Goal: Task Accomplishment & Management: Use online tool/utility

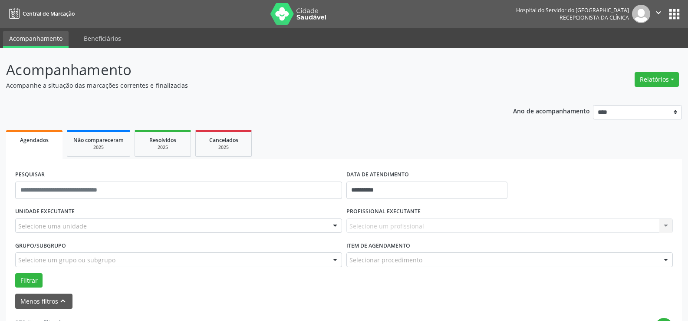
select select "*"
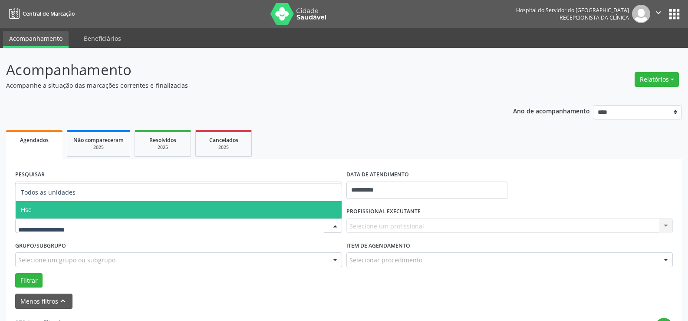
click at [75, 211] on span "Hse" at bounding box center [179, 209] width 326 height 17
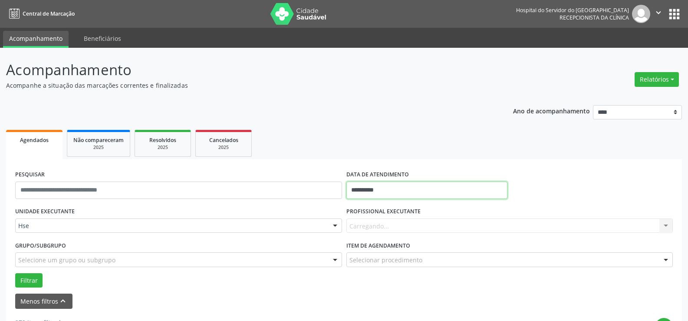
click at [371, 192] on input "**********" at bounding box center [426, 189] width 161 height 17
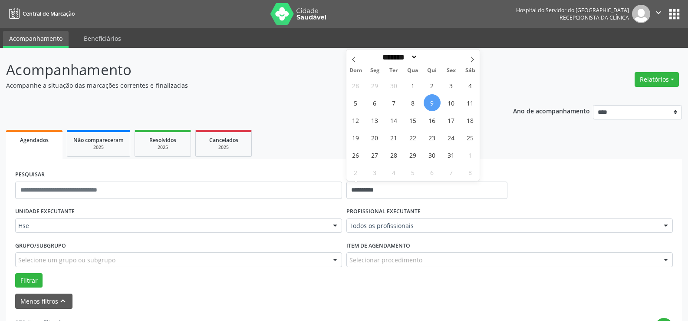
click at [431, 102] on span "9" at bounding box center [431, 102] width 17 height 17
type input "**********"
click at [431, 102] on span "9" at bounding box center [431, 102] width 17 height 17
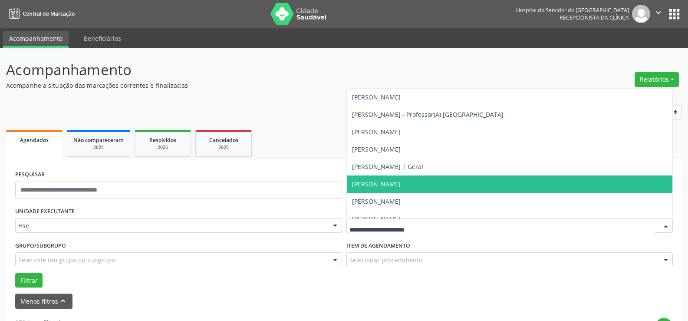
scroll to position [5684, 0]
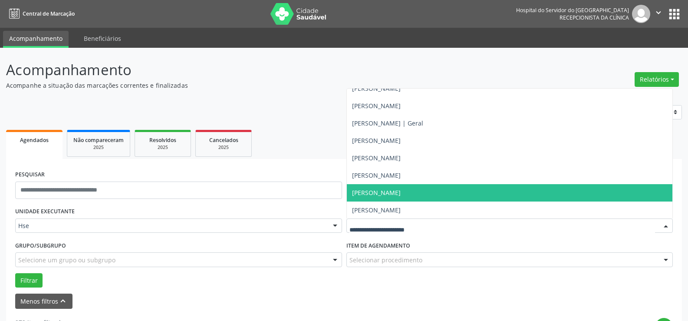
click at [384, 191] on span "[PERSON_NAME]" at bounding box center [376, 192] width 49 height 8
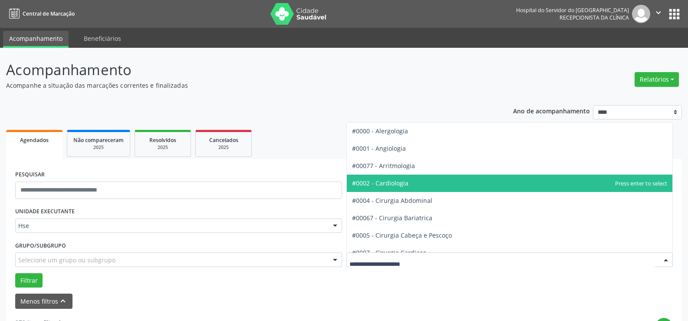
scroll to position [43, 0]
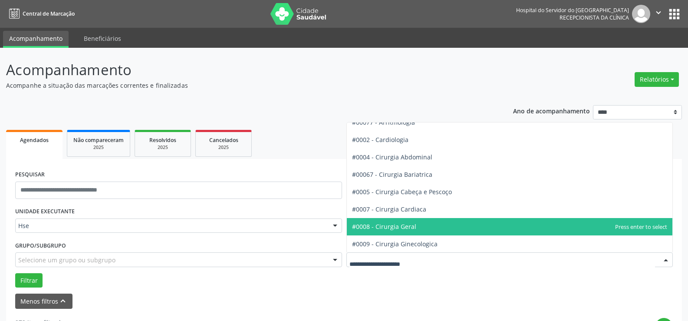
click at [391, 228] on span "#0008 - Cirurgia Geral" at bounding box center [384, 226] width 64 height 8
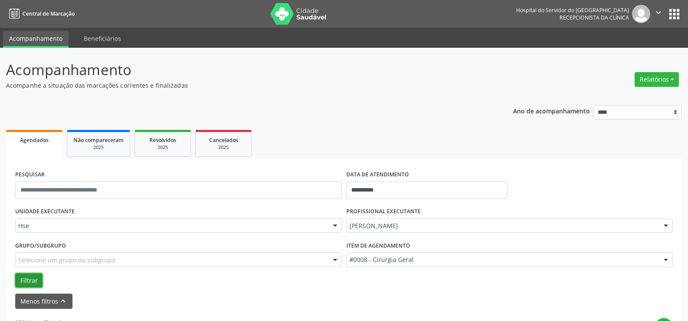
click at [29, 281] on button "Filtrar" at bounding box center [28, 280] width 27 height 15
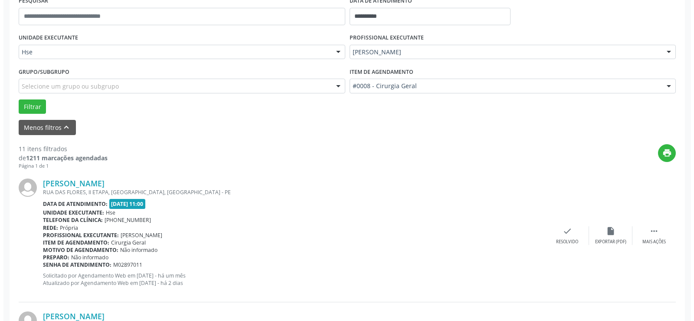
scroll to position [217, 0]
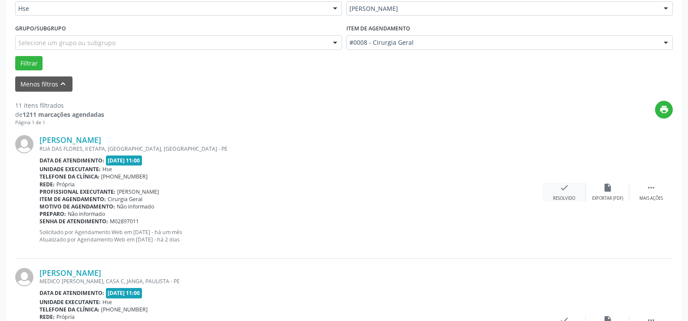
click at [564, 191] on icon "check" at bounding box center [564, 188] width 10 height 10
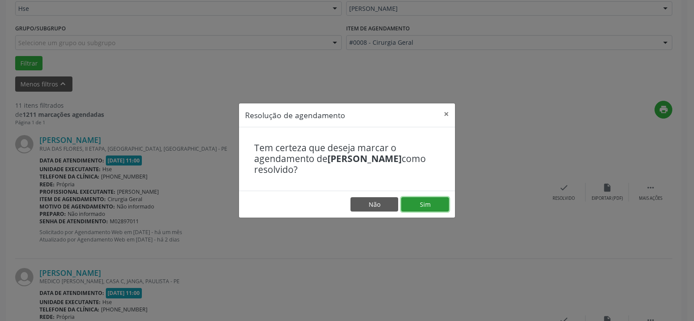
click at [431, 202] on button "Sim" at bounding box center [425, 204] width 48 height 15
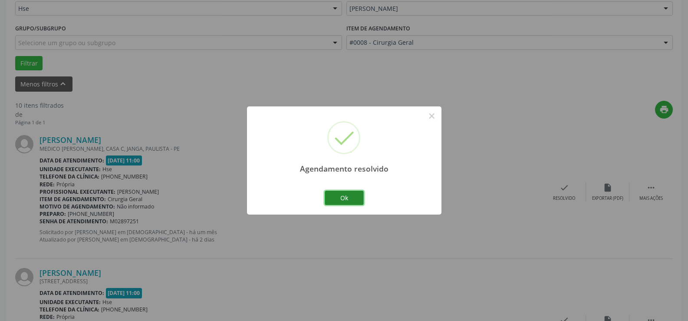
click at [349, 198] on button "Ok" at bounding box center [344, 197] width 39 height 15
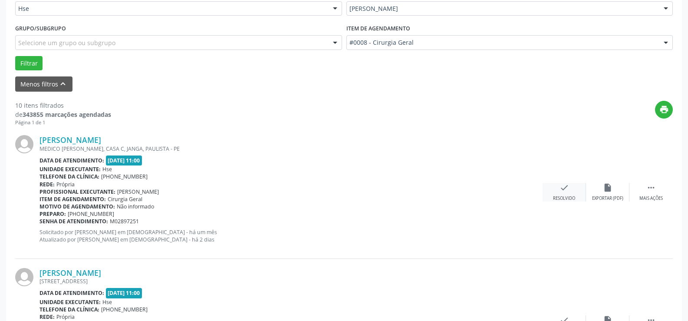
click at [568, 193] on div "check Resolvido" at bounding box center [563, 192] width 43 height 19
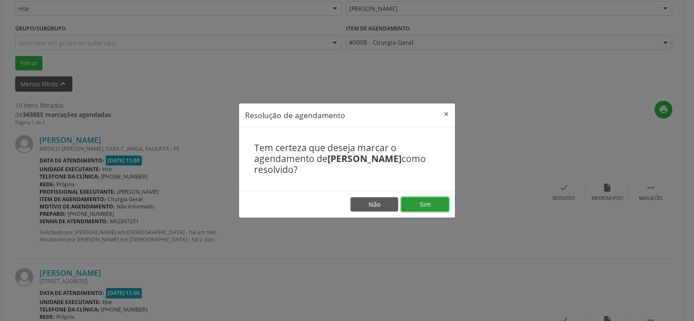
click at [427, 205] on button "Sim" at bounding box center [425, 204] width 48 height 15
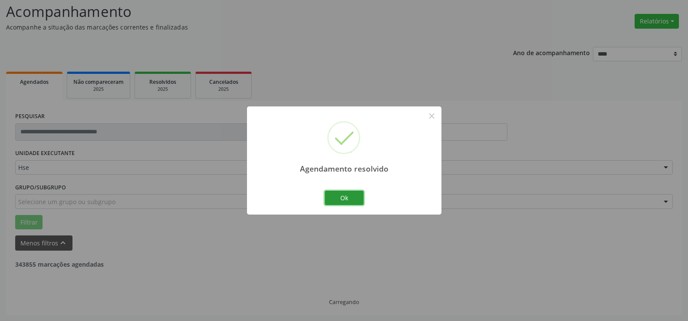
drag, startPoint x: 349, startPoint y: 199, endPoint x: 340, endPoint y: 198, distance: 9.1
click at [349, 198] on button "Ok" at bounding box center [344, 197] width 39 height 15
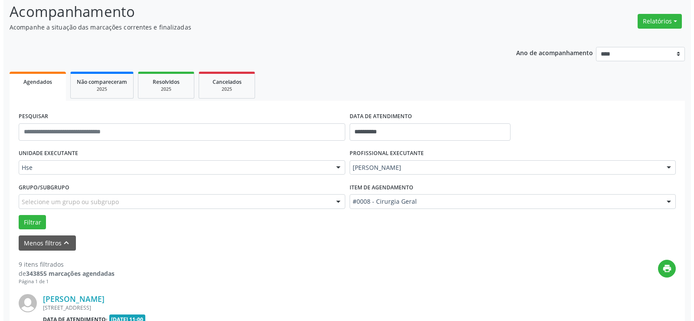
scroll to position [188, 0]
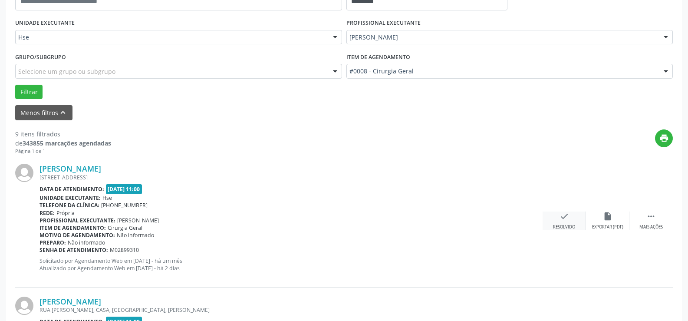
click at [559, 213] on icon "check" at bounding box center [564, 216] width 10 height 10
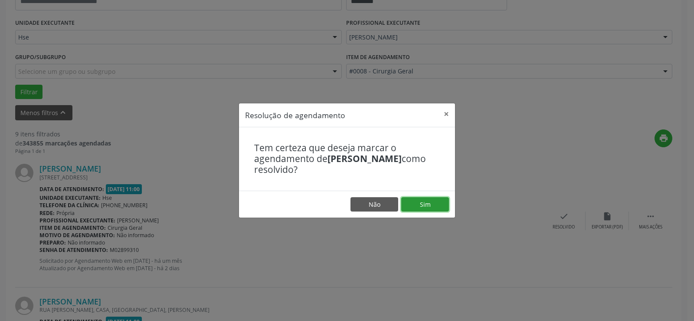
click at [429, 210] on button "Sim" at bounding box center [425, 204] width 48 height 15
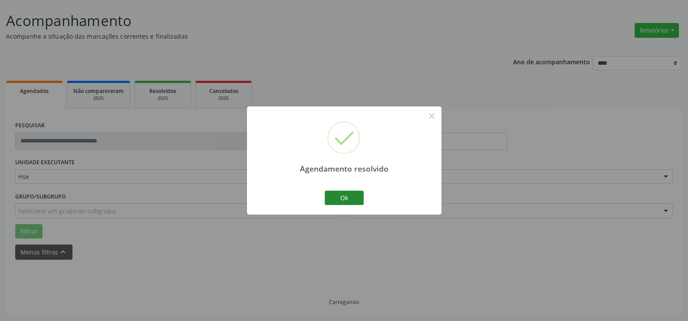
scroll to position [58, 0]
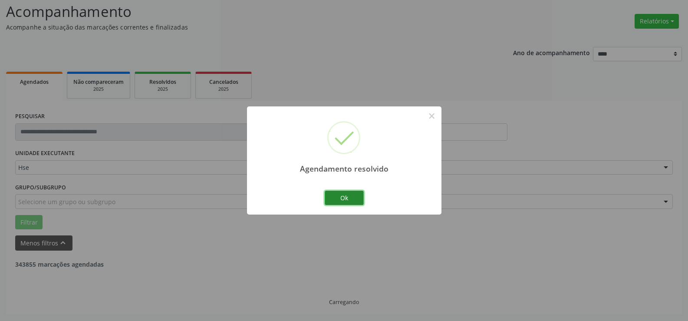
click at [346, 200] on button "Ok" at bounding box center [344, 197] width 39 height 15
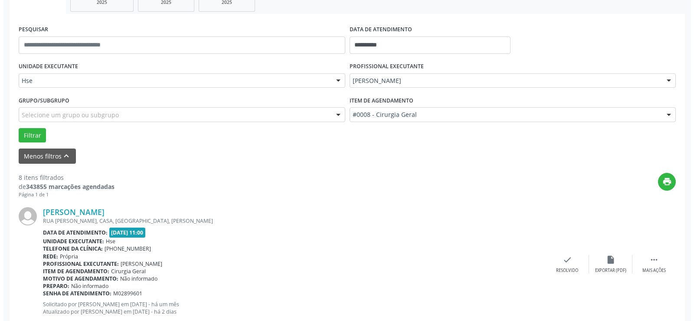
scroll to position [188, 0]
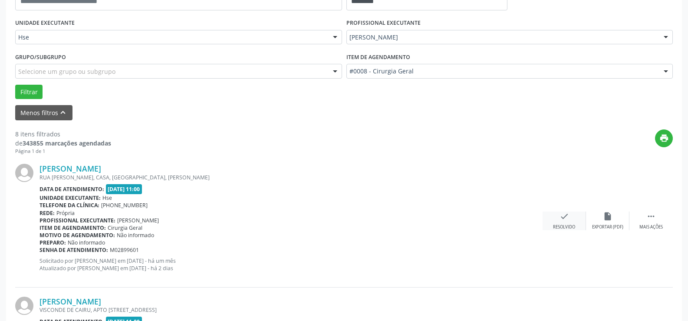
click at [564, 222] on div "check Resolvido" at bounding box center [563, 220] width 43 height 19
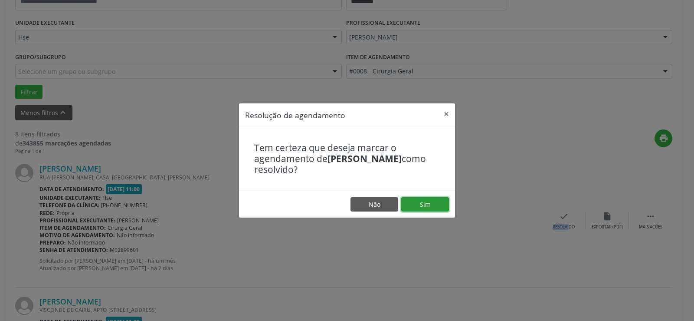
click at [429, 205] on button "Sim" at bounding box center [425, 204] width 48 height 15
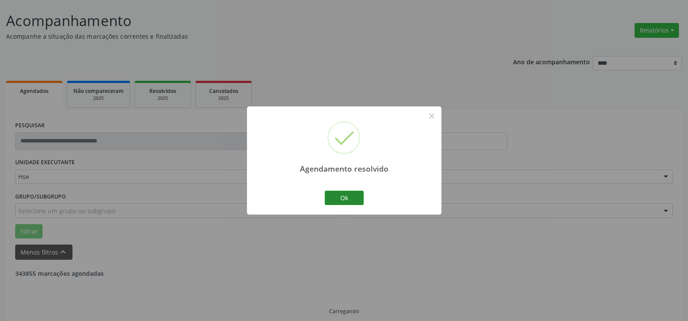
scroll to position [58, 0]
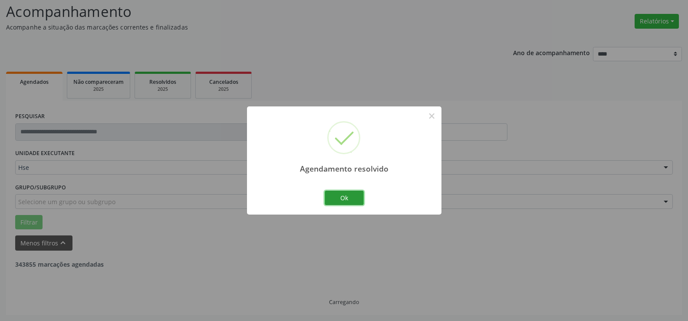
click at [347, 197] on button "Ok" at bounding box center [344, 197] width 39 height 15
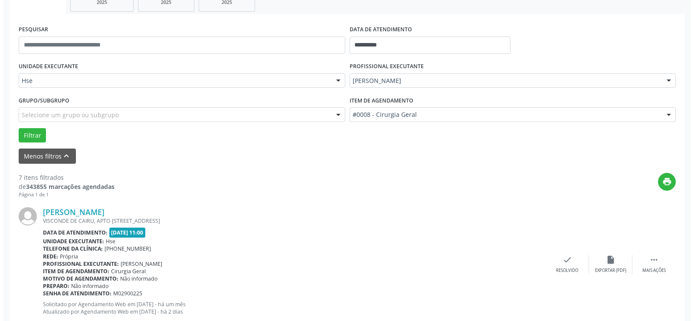
scroll to position [188, 0]
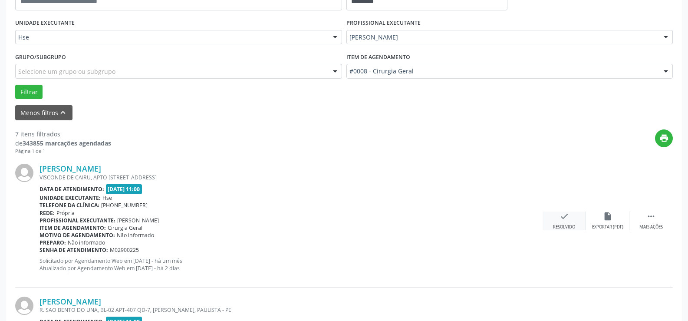
click at [569, 218] on div "check Resolvido" at bounding box center [563, 220] width 43 height 19
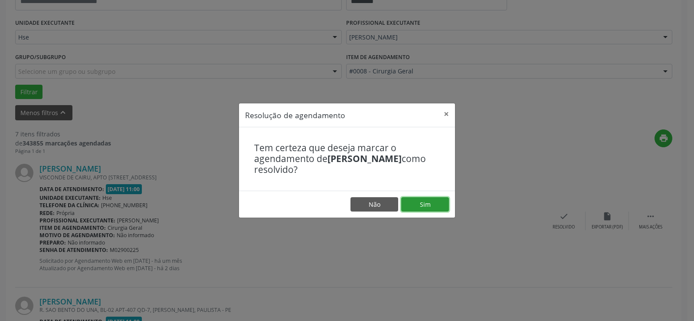
click at [423, 201] on button "Sim" at bounding box center [425, 204] width 48 height 15
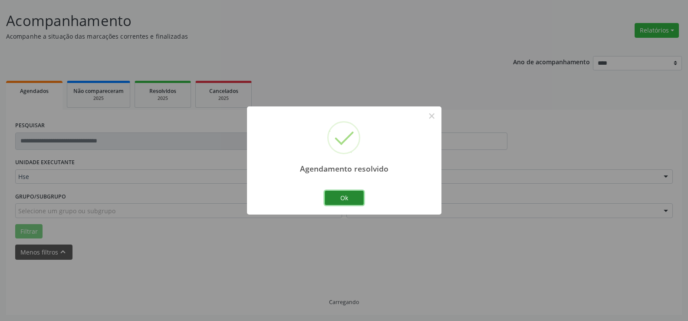
click at [341, 198] on button "Ok" at bounding box center [344, 197] width 39 height 15
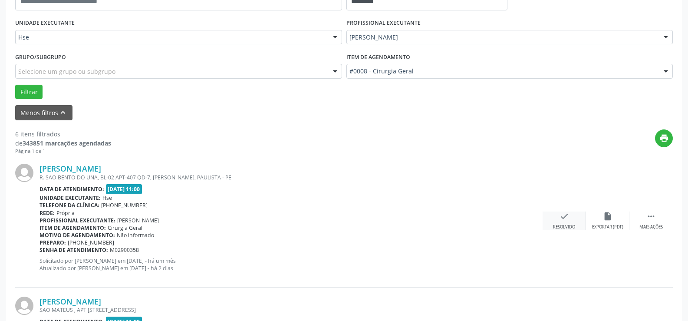
click at [565, 217] on icon "check" at bounding box center [564, 216] width 10 height 10
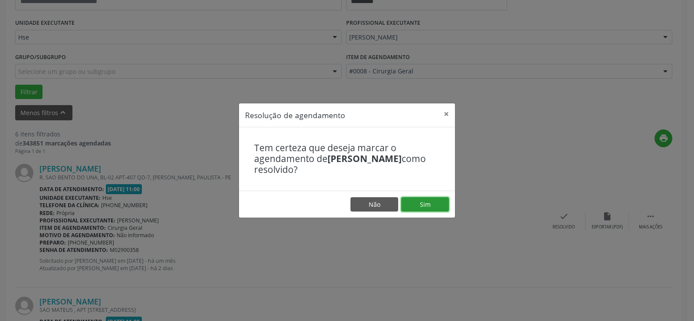
click at [428, 204] on button "Sim" at bounding box center [425, 204] width 48 height 15
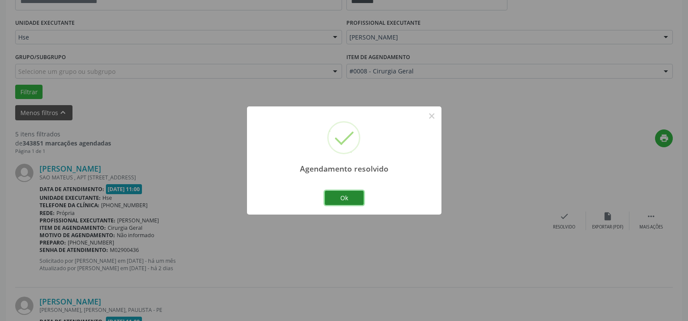
click at [348, 195] on button "Ok" at bounding box center [344, 197] width 39 height 15
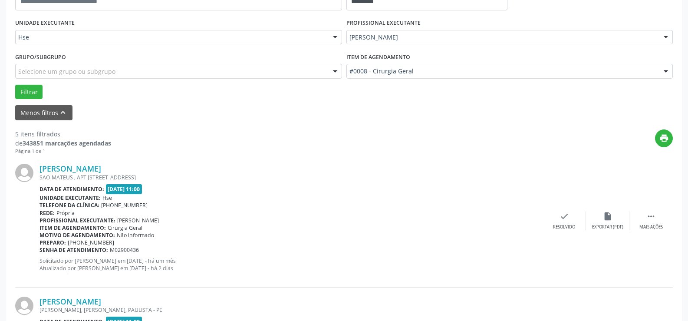
scroll to position [318, 0]
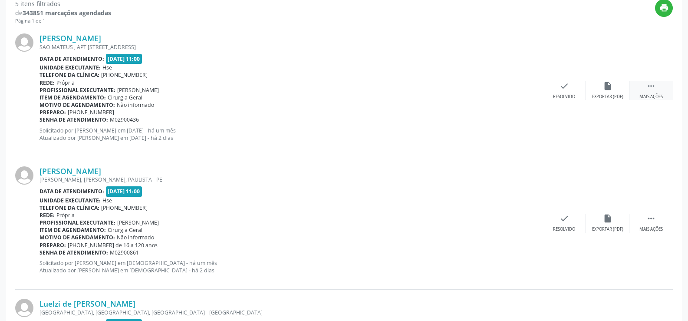
click at [653, 88] on icon "" at bounding box center [651, 86] width 10 height 10
click at [608, 87] on icon "alarm_off" at bounding box center [608, 86] width 10 height 10
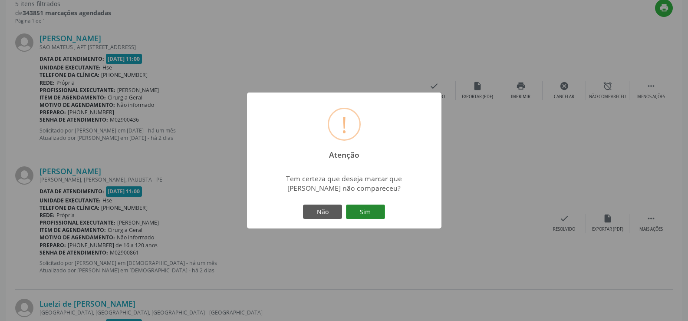
click at [369, 211] on button "Sim" at bounding box center [365, 211] width 39 height 15
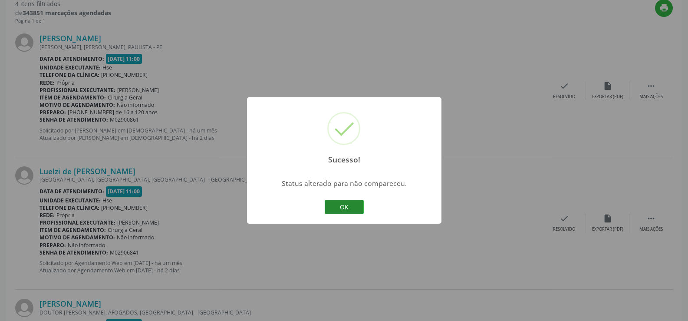
click at [348, 203] on button "OK" at bounding box center [344, 207] width 39 height 15
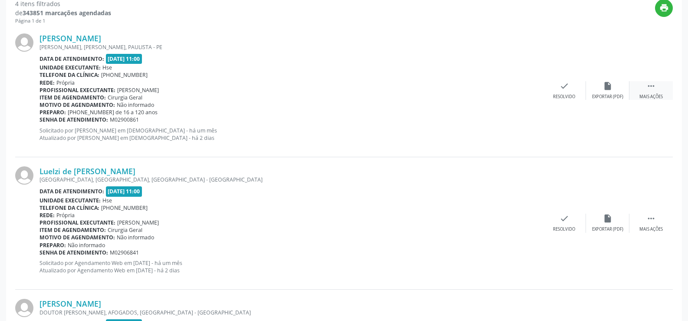
click at [659, 89] on div " Mais ações" at bounding box center [650, 90] width 43 height 19
click at [607, 89] on icon "alarm_off" at bounding box center [608, 86] width 10 height 10
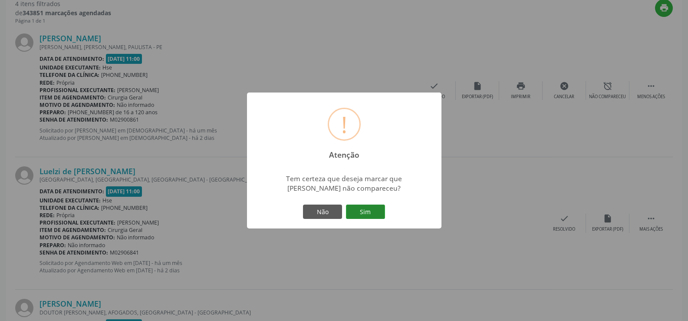
drag, startPoint x: 374, startPoint y: 212, endPoint x: 682, endPoint y: 135, distance: 317.5
click at [374, 212] on button "Sim" at bounding box center [365, 211] width 39 height 15
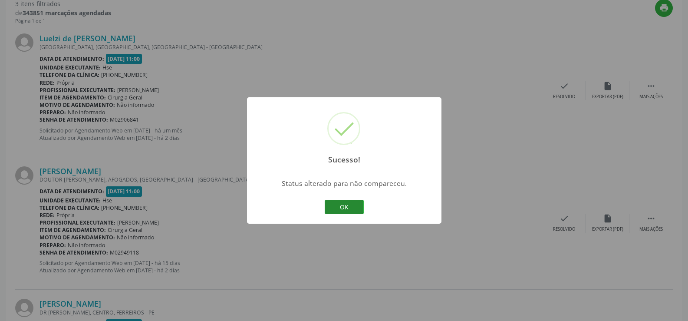
click at [343, 210] on button "OK" at bounding box center [344, 207] width 39 height 15
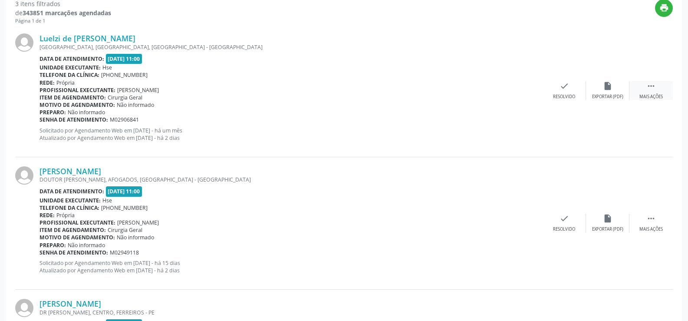
drag, startPoint x: 657, startPoint y: 92, endPoint x: 636, endPoint y: 95, distance: 20.9
click at [656, 93] on div " Mais ações" at bounding box center [650, 90] width 43 height 19
click at [611, 91] on icon "alarm_off" at bounding box center [608, 86] width 10 height 10
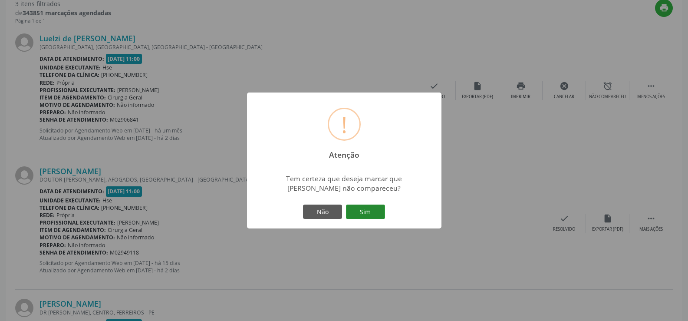
click at [370, 212] on button "Sim" at bounding box center [365, 211] width 39 height 15
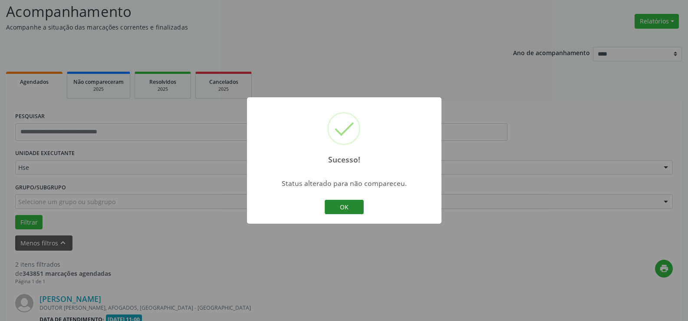
scroll to position [302, 0]
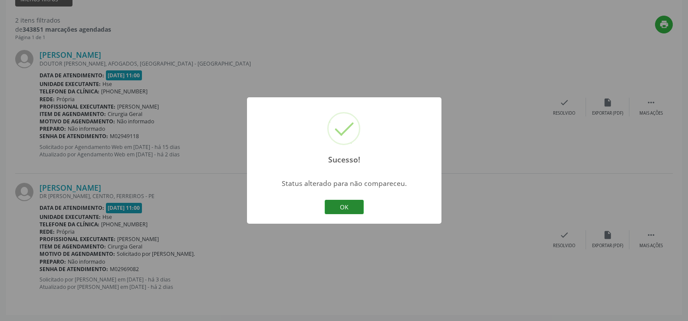
click at [343, 204] on button "OK" at bounding box center [344, 207] width 39 height 15
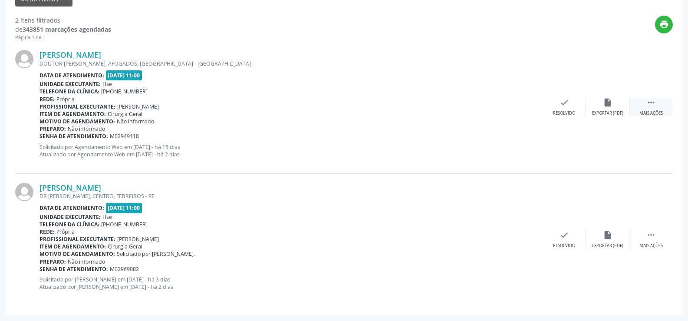
click at [656, 108] on div " Mais ações" at bounding box center [650, 107] width 43 height 19
click at [604, 105] on icon "alarm_off" at bounding box center [608, 103] width 10 height 10
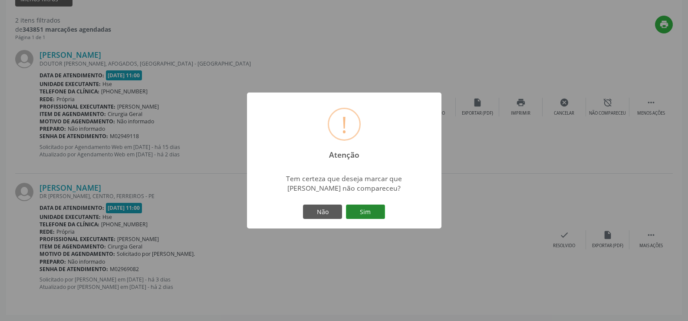
click at [368, 210] on button "Sim" at bounding box center [365, 211] width 39 height 15
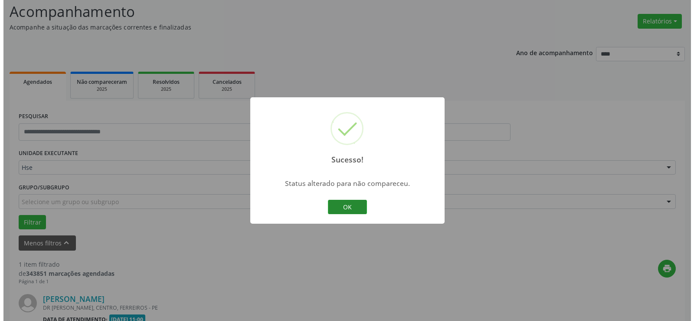
scroll to position [170, 0]
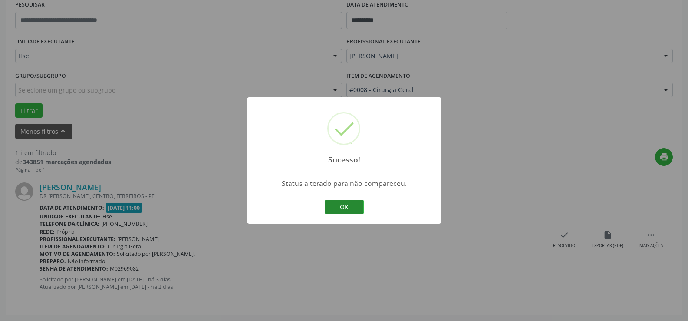
drag, startPoint x: 350, startPoint y: 205, endPoint x: 354, endPoint y: 198, distance: 7.4
click at [351, 205] on button "OK" at bounding box center [344, 207] width 39 height 15
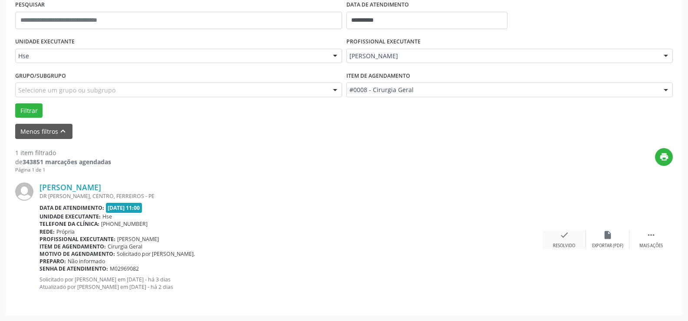
click at [564, 236] on icon "check" at bounding box center [564, 235] width 10 height 10
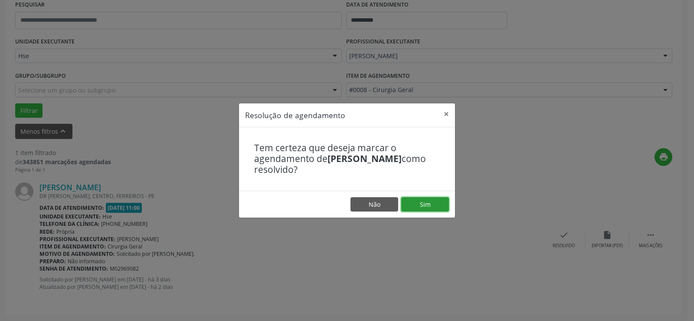
click at [420, 206] on button "Sim" at bounding box center [425, 204] width 48 height 15
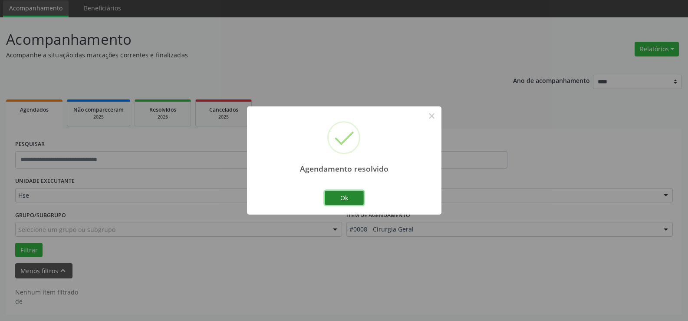
scroll to position [30, 0]
click at [349, 194] on button "Ok" at bounding box center [344, 197] width 39 height 15
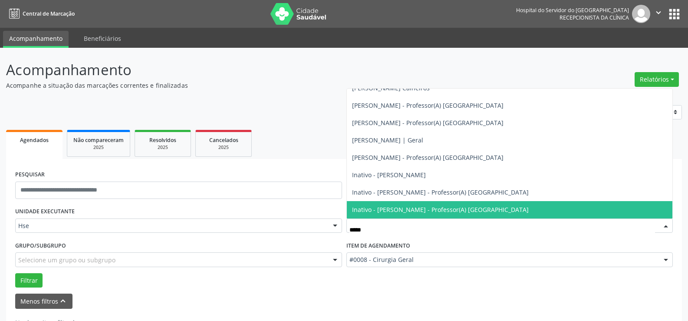
scroll to position [26, 0]
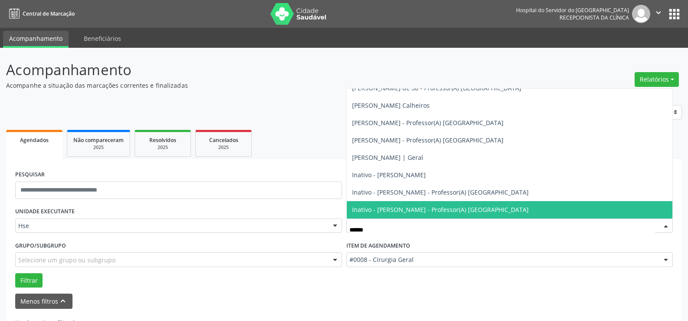
type input "*******"
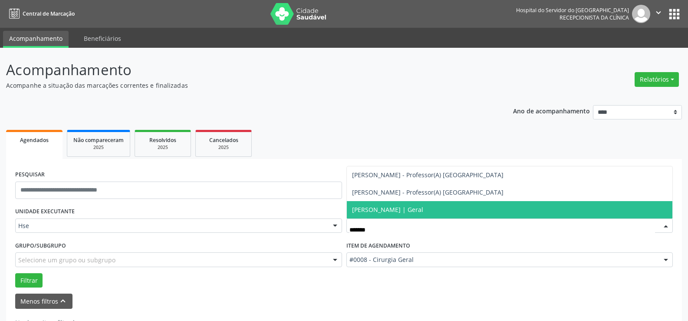
scroll to position [0, 0]
click at [389, 208] on span "[PERSON_NAME] | Geral" at bounding box center [387, 209] width 71 height 8
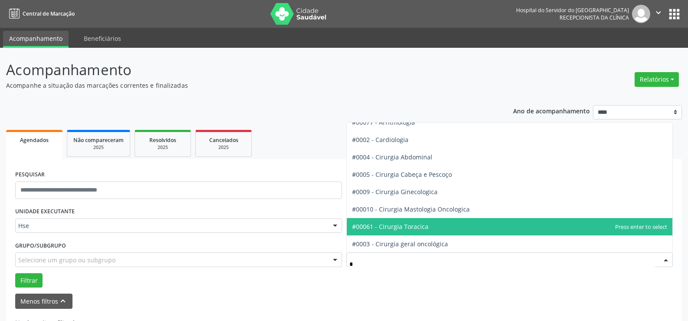
type input "**"
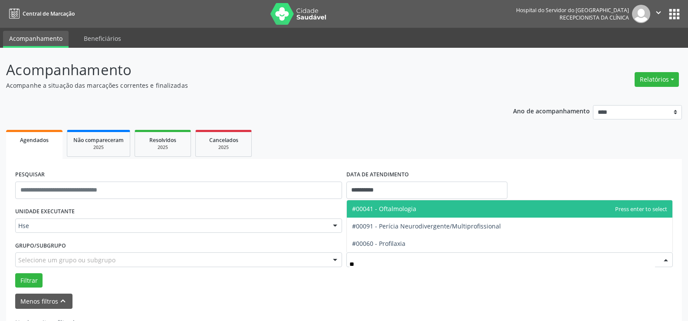
click at [361, 205] on span "#00041 - Oftalmologia" at bounding box center [384, 208] width 64 height 8
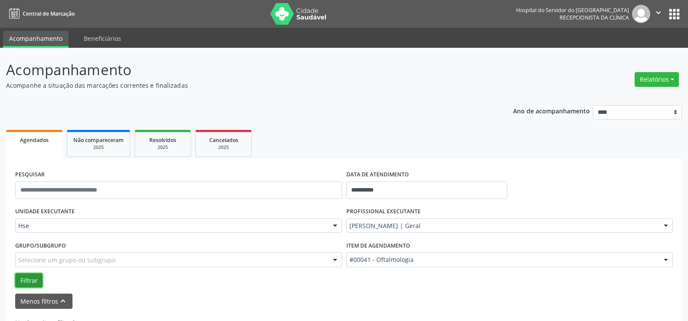
click at [39, 280] on button "Filtrar" at bounding box center [28, 280] width 27 height 15
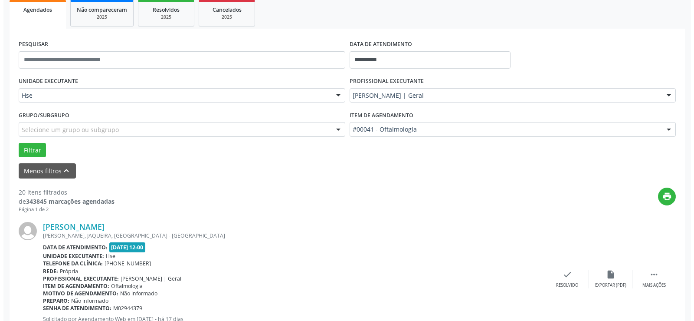
scroll to position [174, 0]
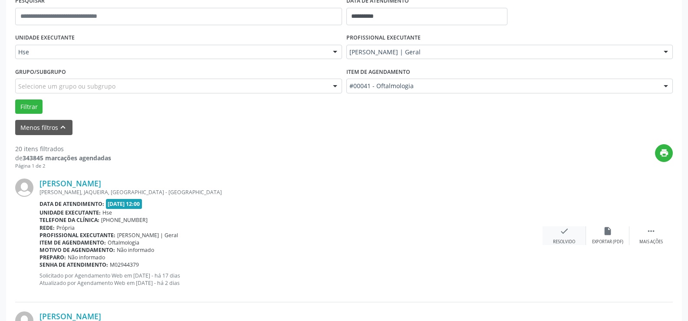
click at [571, 242] on div "Resolvido" at bounding box center [564, 242] width 22 height 6
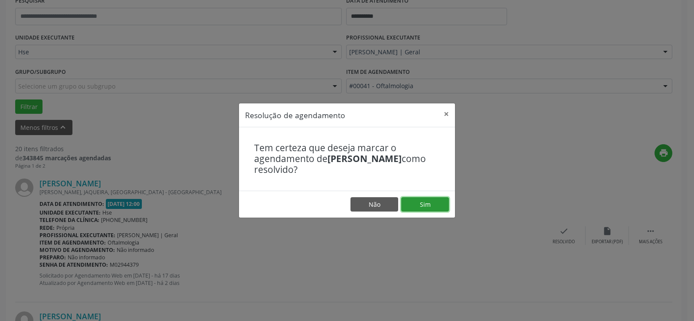
click at [433, 208] on button "Sim" at bounding box center [425, 204] width 48 height 15
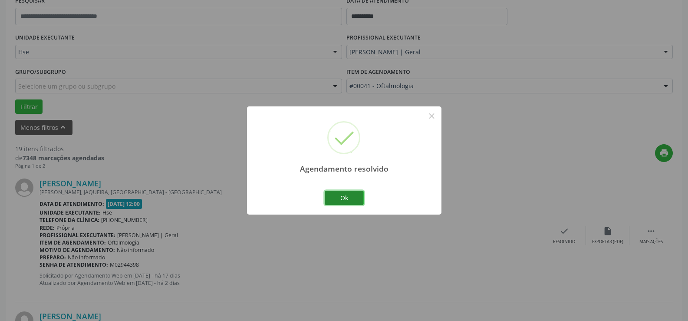
click at [353, 199] on button "Ok" at bounding box center [344, 197] width 39 height 15
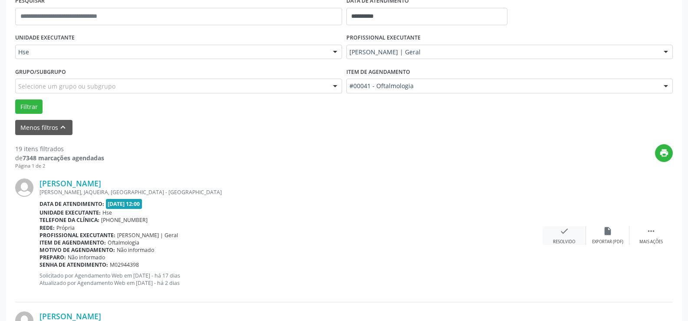
click at [567, 231] on icon "check" at bounding box center [564, 231] width 10 height 10
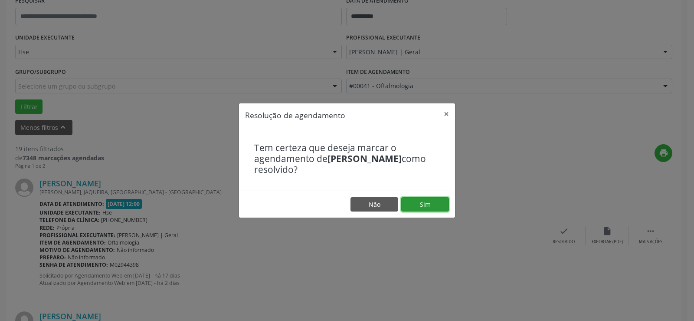
click at [419, 207] on button "Sim" at bounding box center [425, 204] width 48 height 15
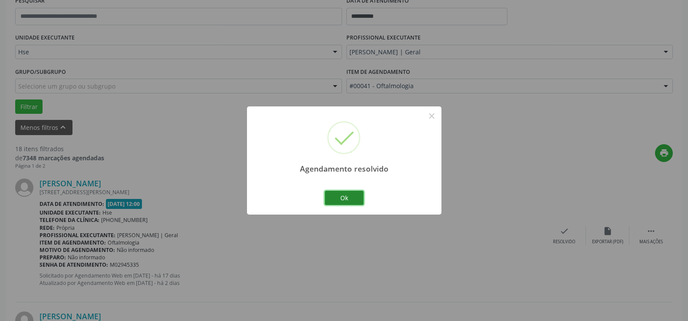
click at [353, 199] on button "Ok" at bounding box center [344, 197] width 39 height 15
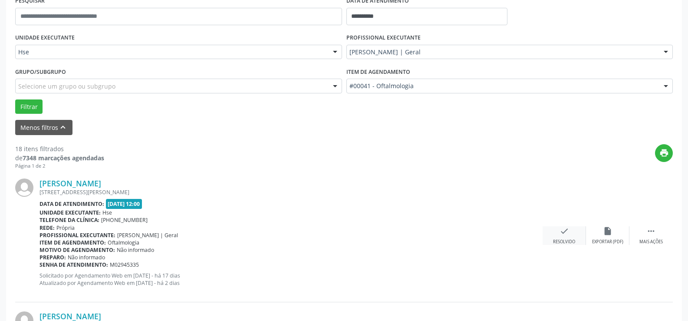
click at [564, 230] on icon "check" at bounding box center [564, 231] width 10 height 10
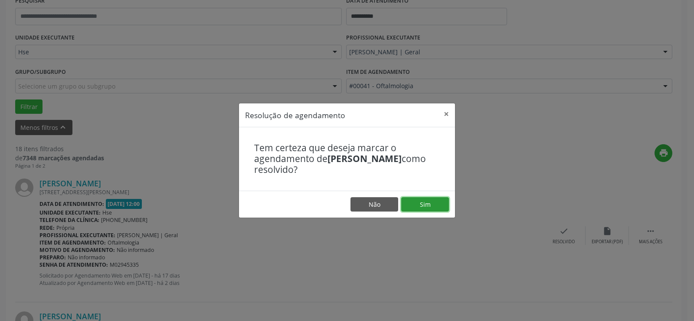
click at [438, 201] on button "Sim" at bounding box center [425, 204] width 48 height 15
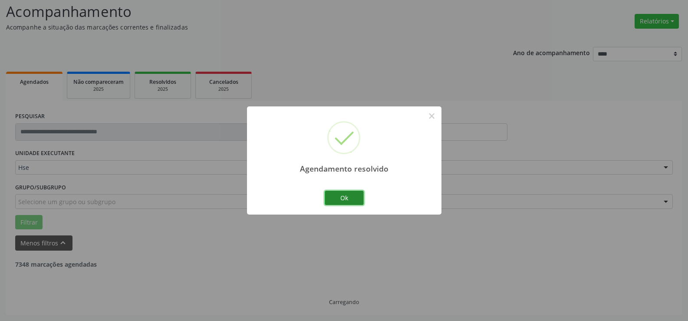
click at [335, 200] on button "Ok" at bounding box center [344, 197] width 39 height 15
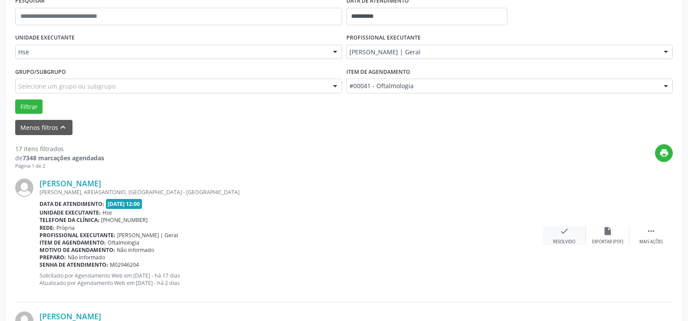
click at [567, 232] on icon "check" at bounding box center [564, 231] width 10 height 10
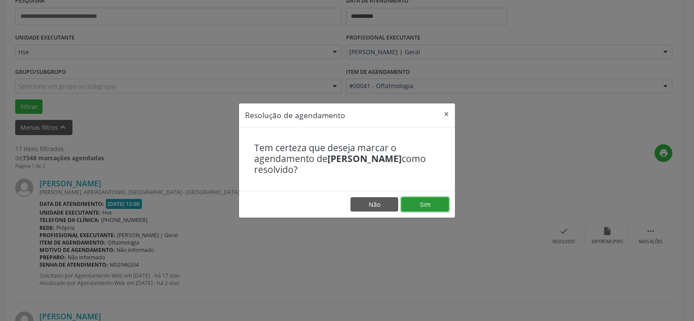
click at [430, 207] on button "Sim" at bounding box center [425, 204] width 48 height 15
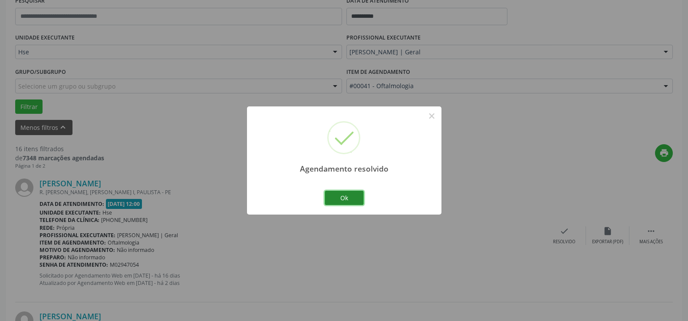
click at [346, 194] on button "Ok" at bounding box center [344, 197] width 39 height 15
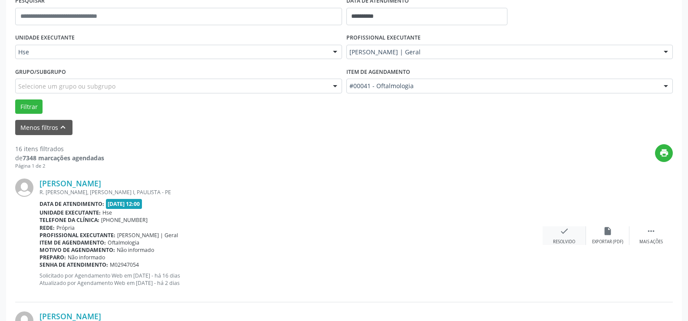
click at [565, 236] on div "check Resolvido" at bounding box center [563, 235] width 43 height 19
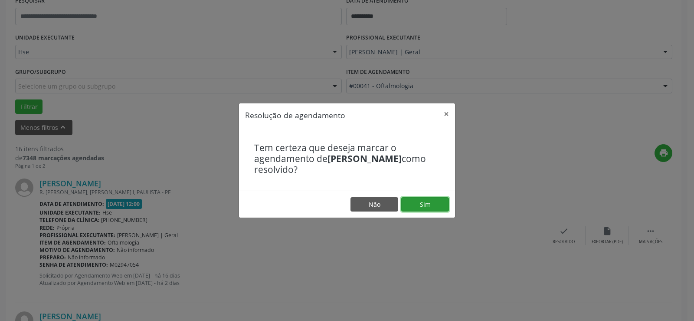
click at [426, 206] on button "Sim" at bounding box center [425, 204] width 48 height 15
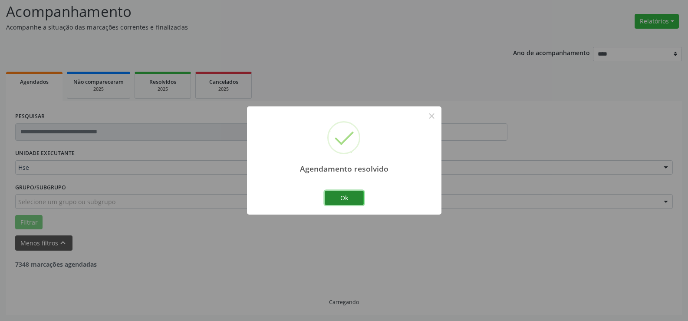
click at [337, 200] on button "Ok" at bounding box center [344, 197] width 39 height 15
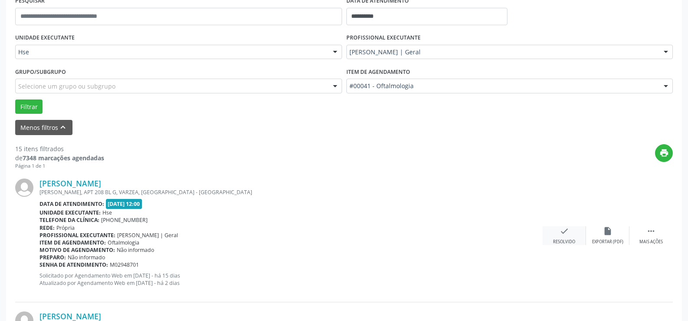
click at [561, 232] on icon "check" at bounding box center [564, 231] width 10 height 10
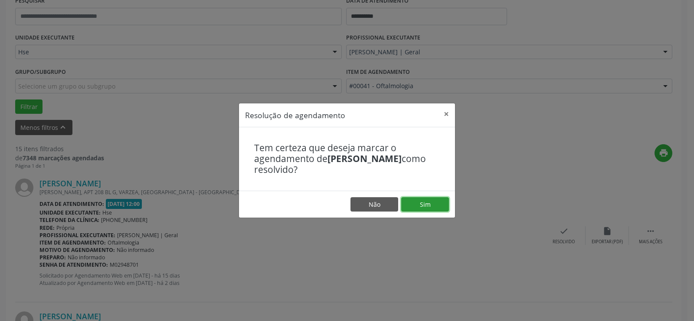
click at [438, 203] on button "Sim" at bounding box center [425, 204] width 48 height 15
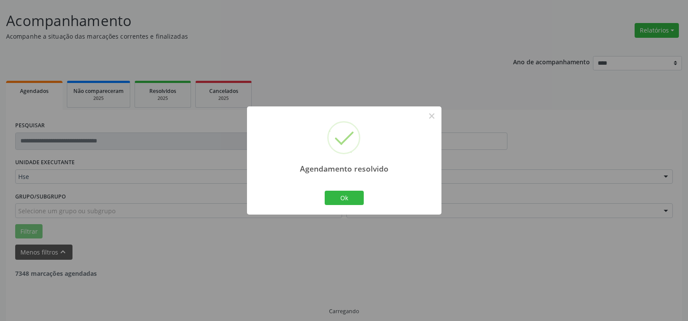
scroll to position [58, 0]
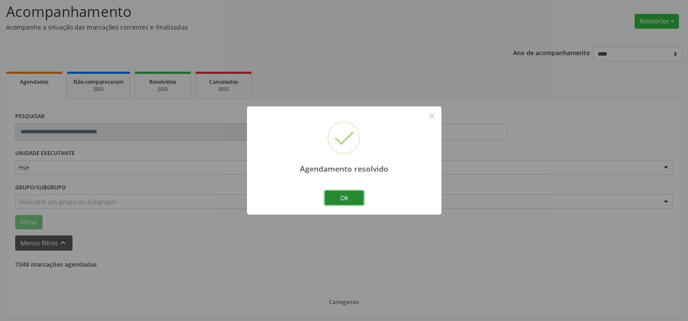
click at [343, 194] on button "Ok" at bounding box center [344, 197] width 39 height 15
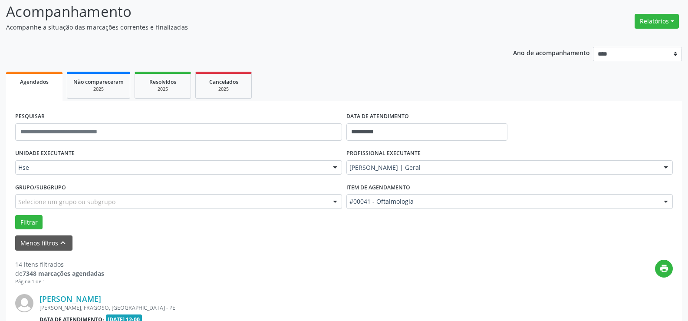
scroll to position [145, 0]
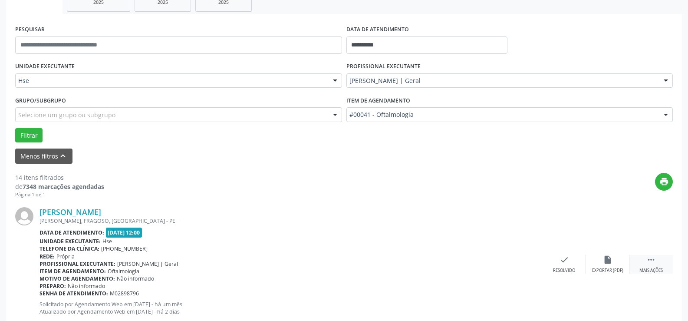
click at [642, 264] on div " Mais ações" at bounding box center [650, 264] width 43 height 19
click at [600, 259] on div "alarm_off Não compareceu" at bounding box center [607, 264] width 43 height 19
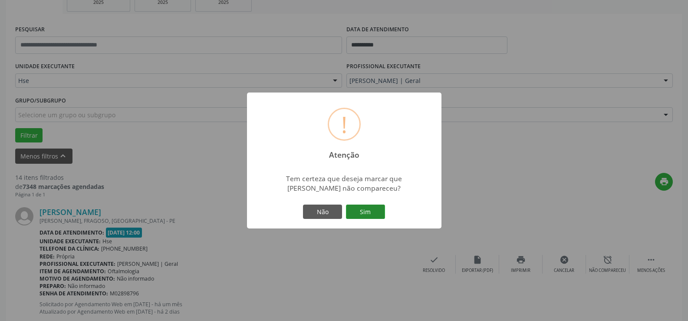
click at [360, 218] on button "Sim" at bounding box center [365, 211] width 39 height 15
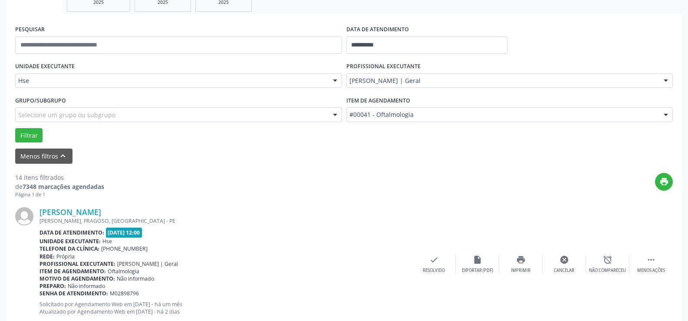
scroll to position [58, 0]
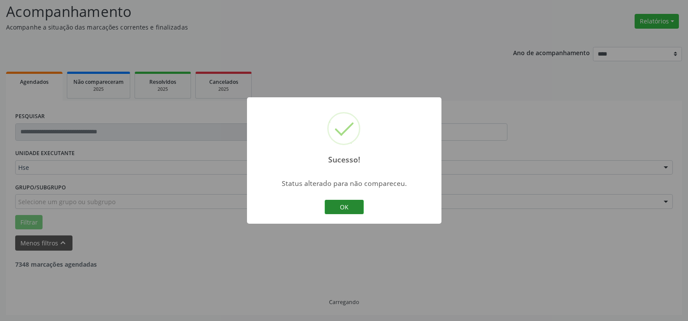
click at [352, 209] on button "OK" at bounding box center [344, 207] width 39 height 15
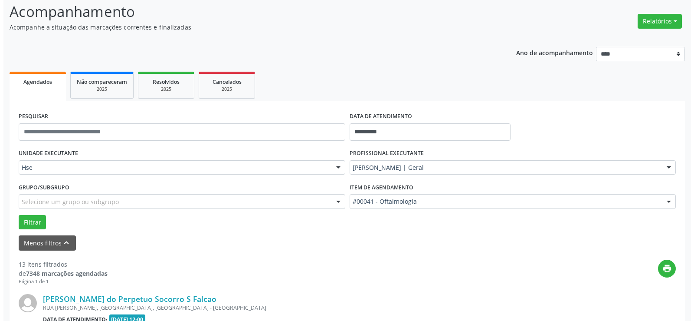
scroll to position [145, 0]
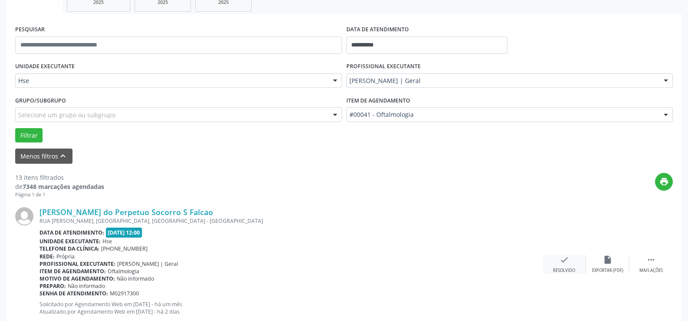
click at [566, 263] on icon "check" at bounding box center [564, 260] width 10 height 10
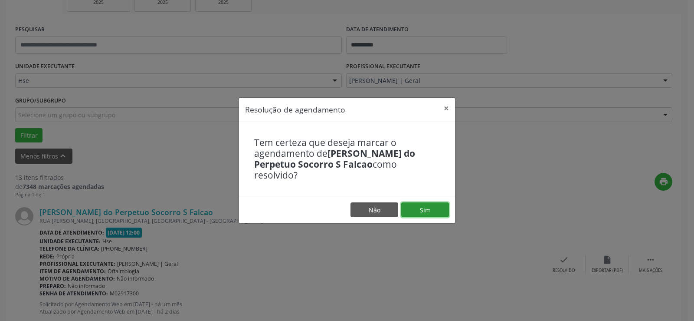
click at [436, 206] on button "Sim" at bounding box center [425, 209] width 48 height 15
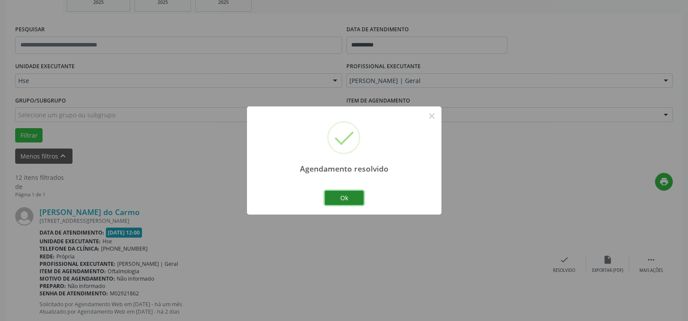
click at [345, 200] on button "Ok" at bounding box center [344, 197] width 39 height 15
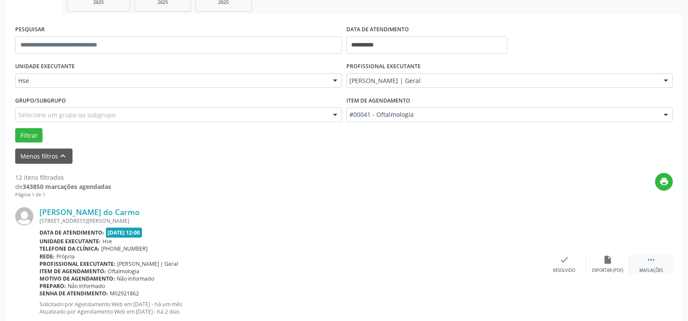
click at [649, 266] on div " Mais ações" at bounding box center [650, 264] width 43 height 19
click at [616, 261] on div "alarm_off Não compareceu" at bounding box center [607, 264] width 43 height 19
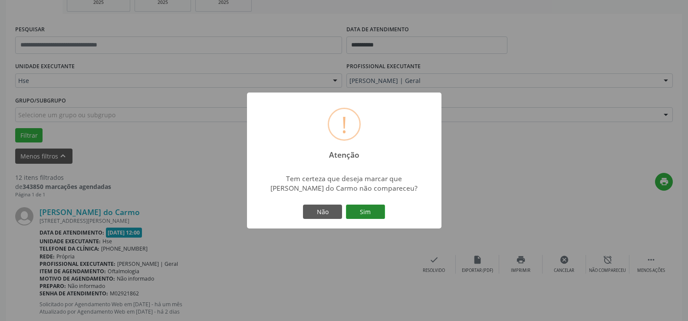
click at [378, 218] on button "Sim" at bounding box center [365, 211] width 39 height 15
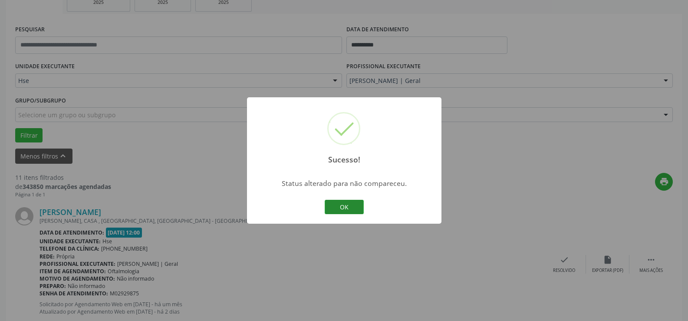
click at [353, 205] on button "OK" at bounding box center [344, 207] width 39 height 15
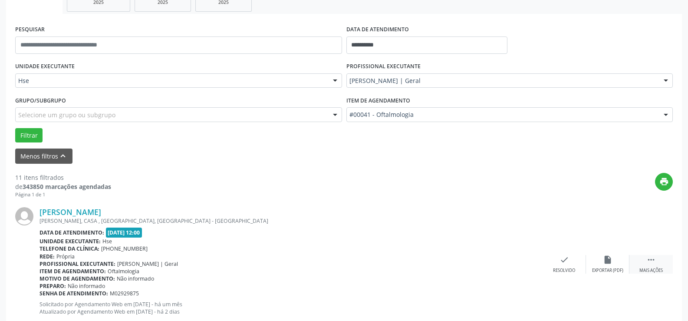
click at [641, 263] on div " Mais ações" at bounding box center [650, 264] width 43 height 19
click at [604, 262] on icon "alarm_off" at bounding box center [608, 260] width 10 height 10
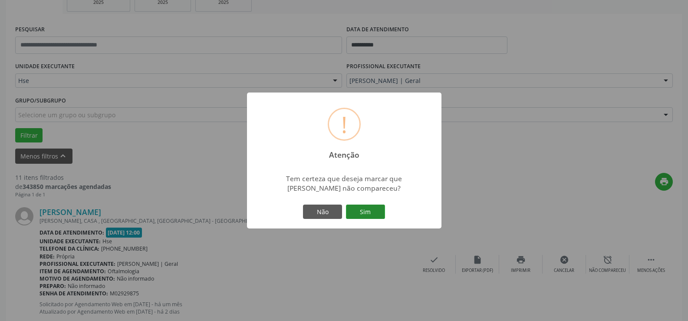
click at [376, 211] on button "Sim" at bounding box center [365, 211] width 39 height 15
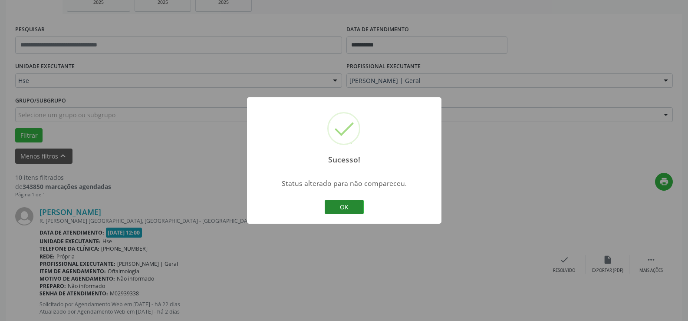
click at [352, 208] on button "OK" at bounding box center [344, 207] width 39 height 15
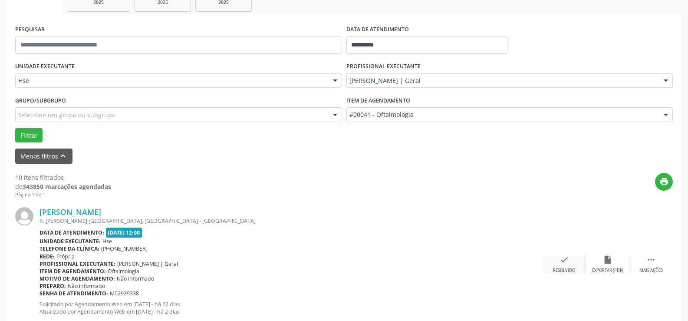
click at [558, 265] on div "check Resolvido" at bounding box center [563, 264] width 43 height 19
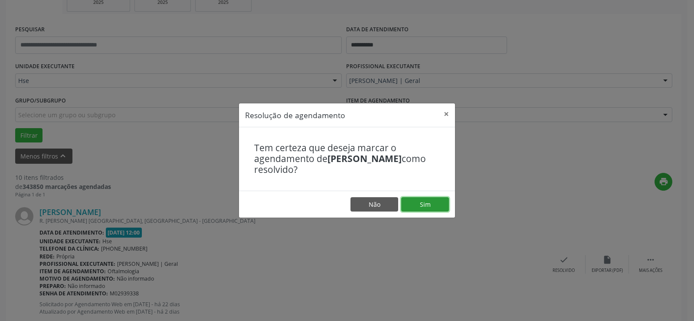
click at [440, 207] on button "Sim" at bounding box center [425, 204] width 48 height 15
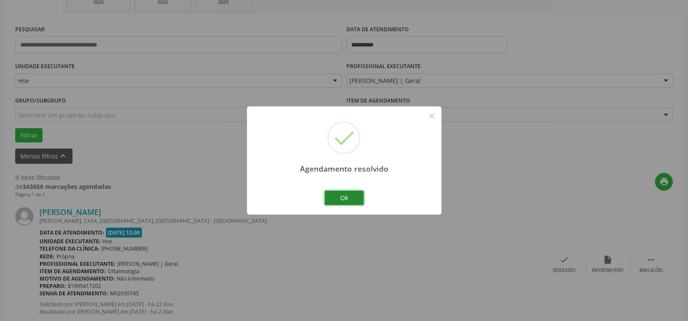
click at [347, 198] on button "Ok" at bounding box center [344, 197] width 39 height 15
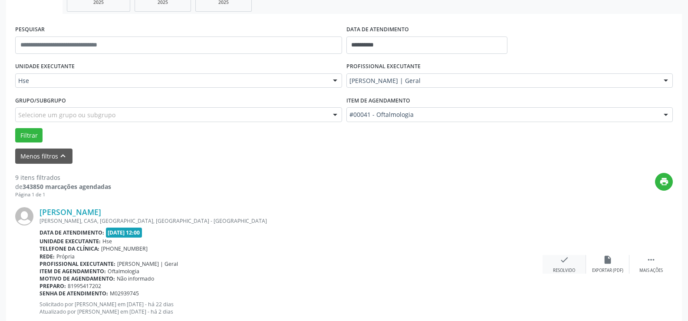
click at [565, 262] on icon "check" at bounding box center [564, 260] width 10 height 10
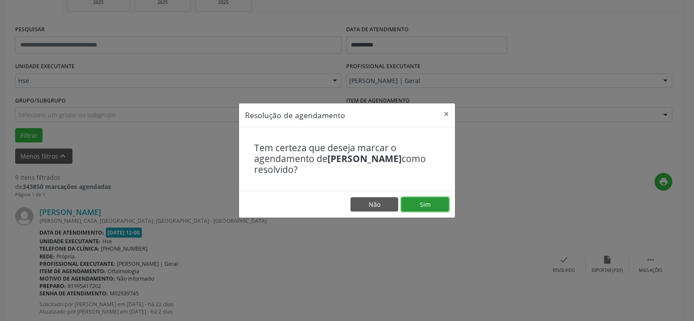
click at [436, 211] on button "Sim" at bounding box center [425, 204] width 48 height 15
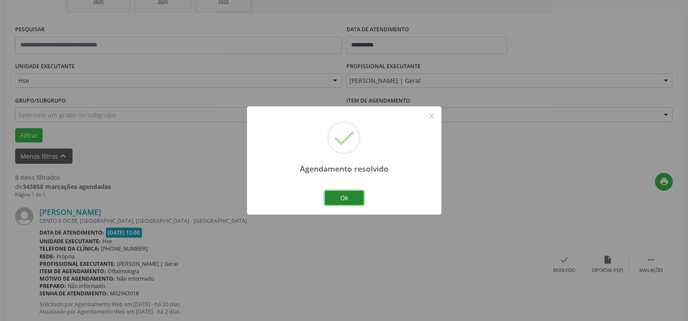
click at [358, 200] on button "Ok" at bounding box center [344, 197] width 39 height 15
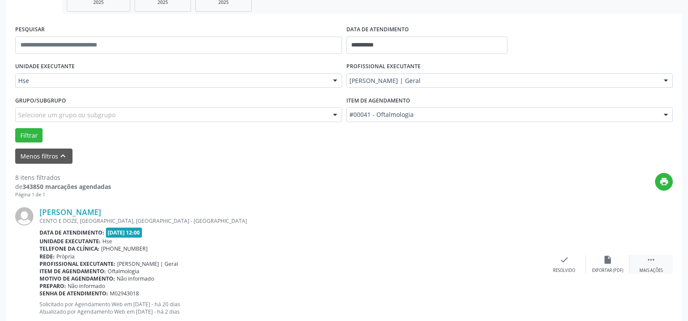
click at [649, 261] on icon "" at bounding box center [651, 260] width 10 height 10
click at [608, 258] on icon "alarm_off" at bounding box center [608, 260] width 10 height 10
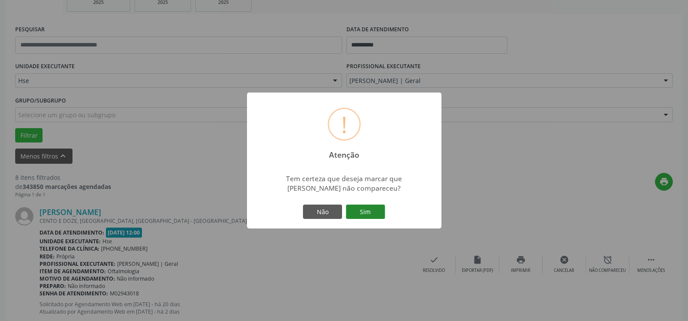
click at [353, 214] on button "Sim" at bounding box center [365, 211] width 39 height 15
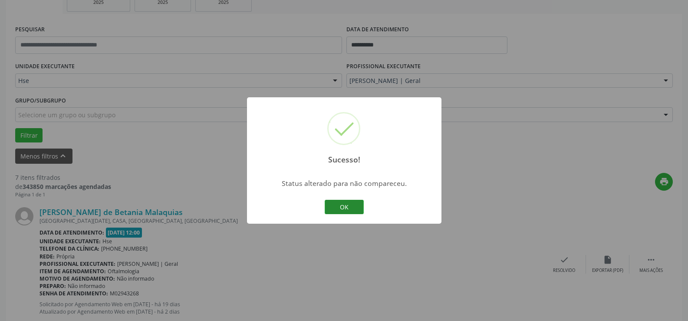
click at [350, 211] on button "OK" at bounding box center [344, 207] width 39 height 15
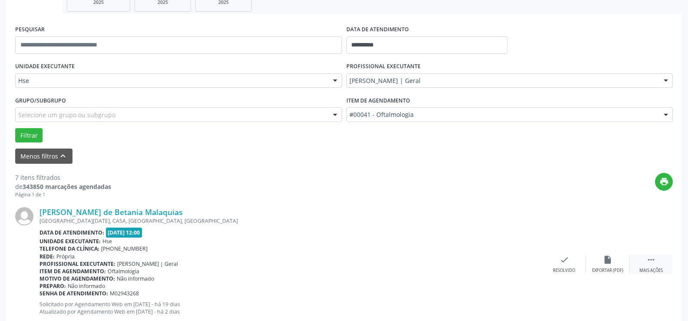
click at [651, 264] on icon "" at bounding box center [651, 260] width 10 height 10
click at [617, 260] on div "alarm_off Não compareceu" at bounding box center [607, 264] width 43 height 19
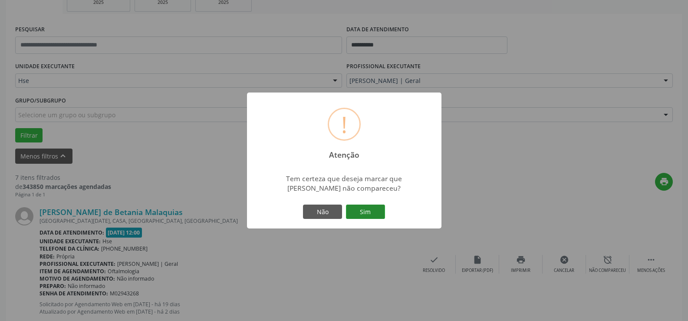
click at [365, 209] on button "Sim" at bounding box center [365, 211] width 39 height 15
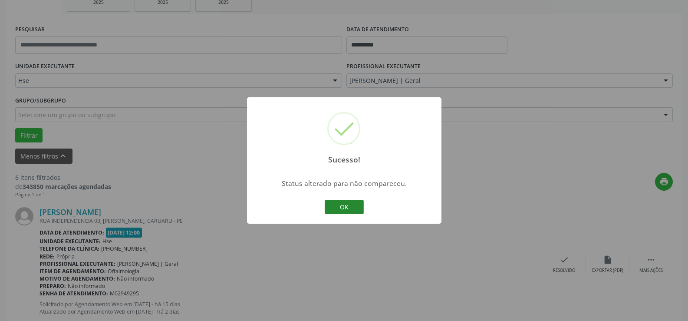
click at [354, 209] on button "OK" at bounding box center [344, 207] width 39 height 15
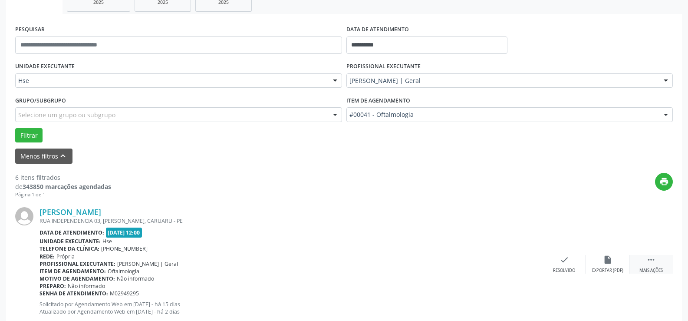
click at [651, 265] on div " Mais ações" at bounding box center [650, 264] width 43 height 19
click at [620, 269] on div "Não compareceu" at bounding box center [607, 270] width 37 height 6
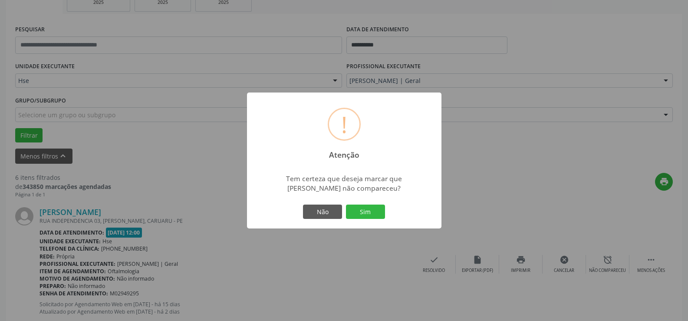
click at [371, 203] on div "Não Sim" at bounding box center [344, 212] width 86 height 18
click at [369, 210] on button "Sim" at bounding box center [365, 211] width 39 height 15
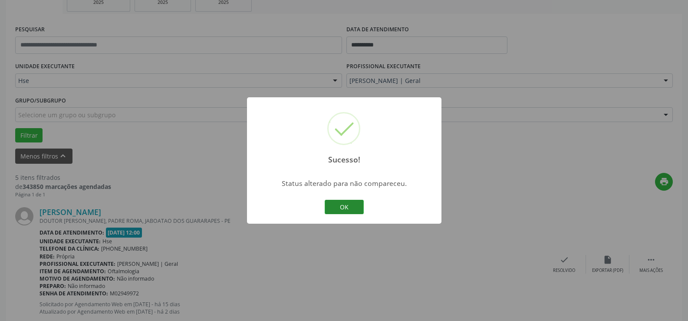
click at [346, 207] on button "OK" at bounding box center [344, 207] width 39 height 15
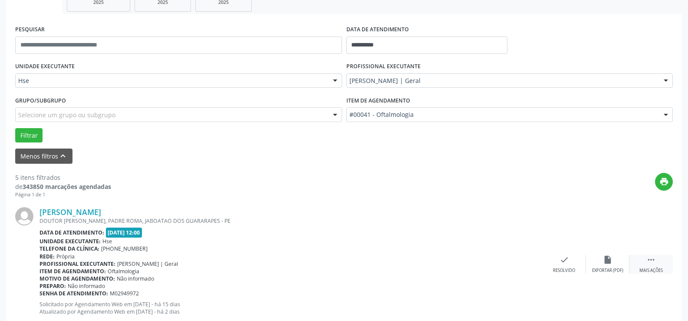
click at [646, 264] on div " Mais ações" at bounding box center [650, 264] width 43 height 19
click at [609, 263] on icon "alarm_off" at bounding box center [608, 260] width 10 height 10
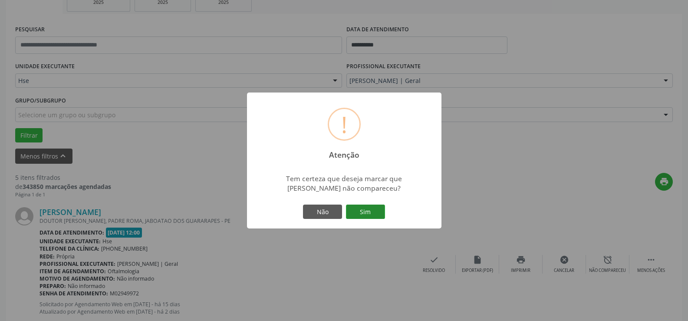
click at [377, 213] on button "Sim" at bounding box center [365, 211] width 39 height 15
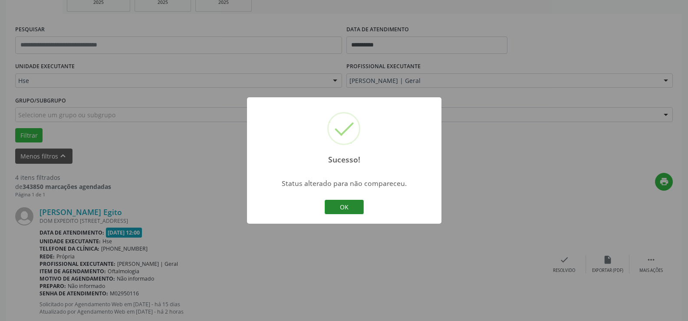
click at [357, 211] on button "OK" at bounding box center [344, 207] width 39 height 15
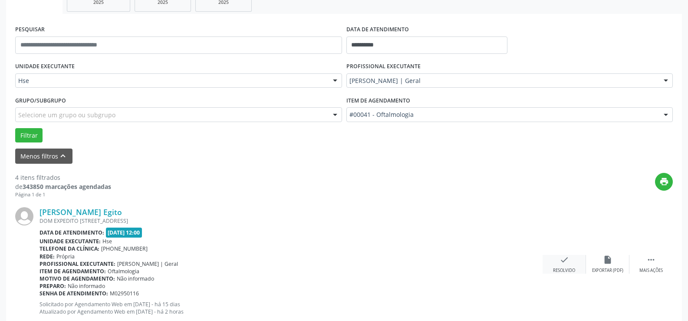
click at [572, 264] on div "check Resolvido" at bounding box center [563, 264] width 43 height 19
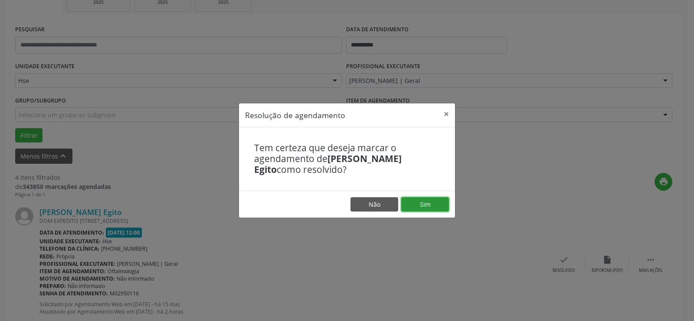
click at [436, 206] on button "Sim" at bounding box center [425, 204] width 48 height 15
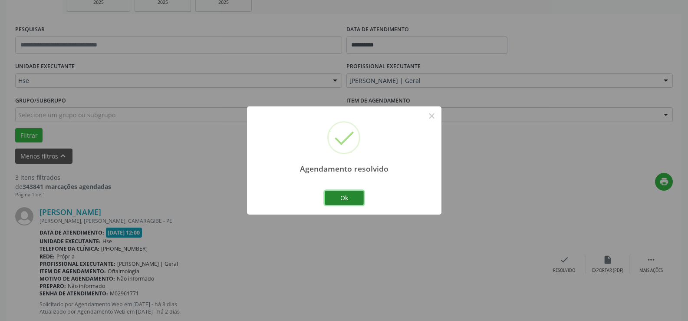
click at [351, 194] on button "Ok" at bounding box center [344, 197] width 39 height 15
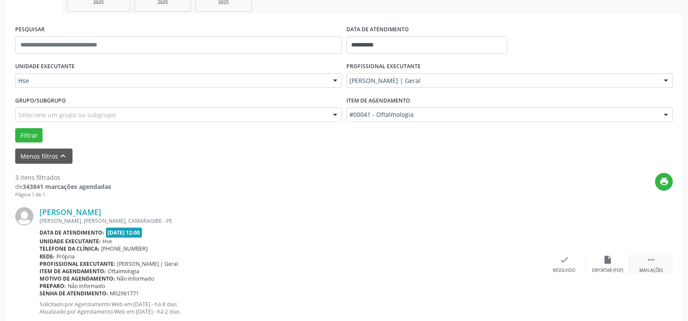
click at [652, 260] on icon "" at bounding box center [651, 260] width 10 height 10
click at [608, 255] on icon "alarm_off" at bounding box center [608, 260] width 10 height 10
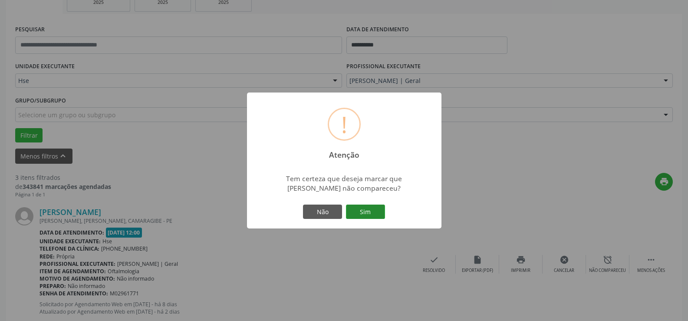
click at [357, 206] on button "Sim" at bounding box center [365, 211] width 39 height 15
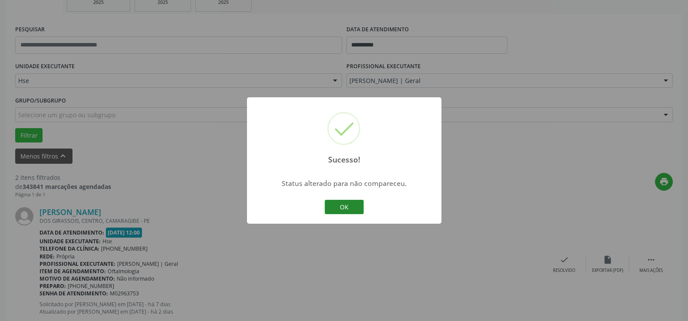
click at [351, 206] on button "OK" at bounding box center [344, 207] width 39 height 15
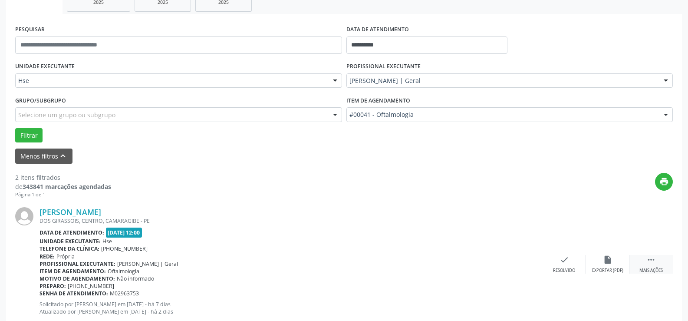
click at [640, 261] on div " Mais ações" at bounding box center [650, 264] width 43 height 19
click at [598, 260] on div "alarm_off Não compareceu" at bounding box center [607, 264] width 43 height 19
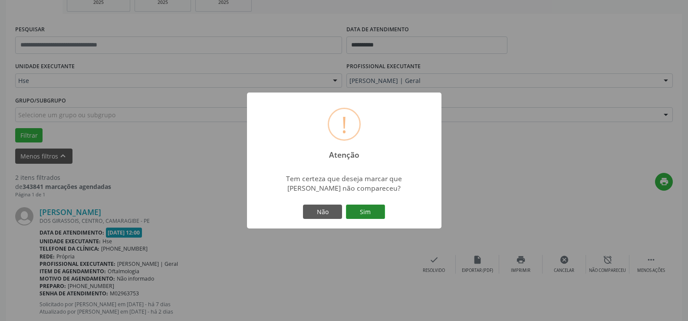
click at [362, 209] on button "Sim" at bounding box center [365, 211] width 39 height 15
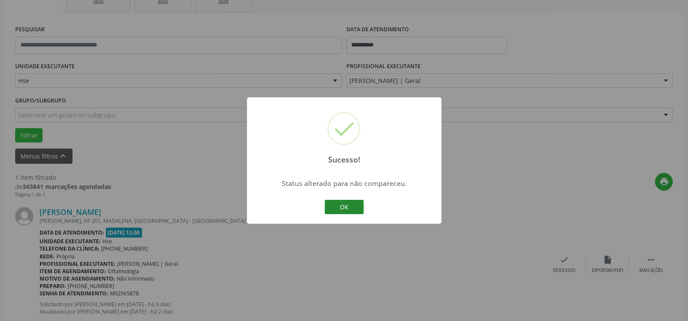
click at [351, 205] on button "OK" at bounding box center [344, 207] width 39 height 15
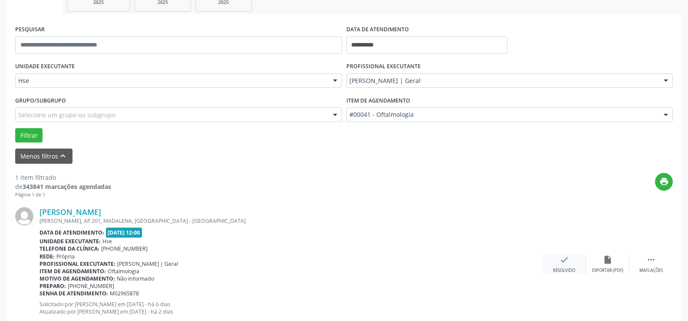
click at [558, 256] on div "check Resolvido" at bounding box center [563, 264] width 43 height 19
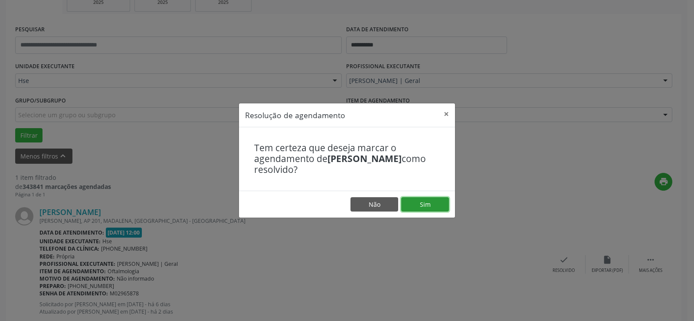
click at [428, 205] on button "Sim" at bounding box center [425, 204] width 48 height 15
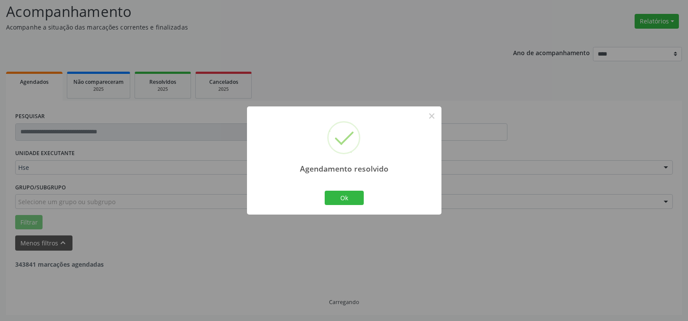
scroll to position [30, 0]
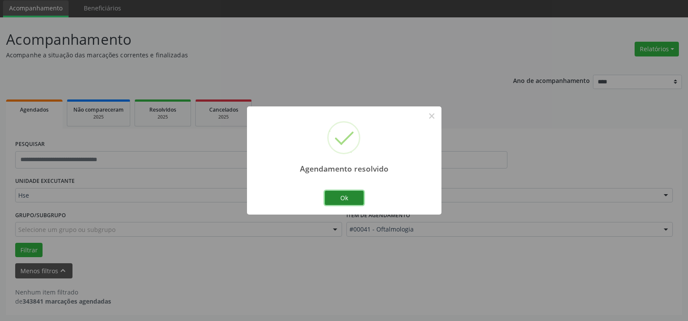
click at [356, 192] on button "Ok" at bounding box center [344, 197] width 39 height 15
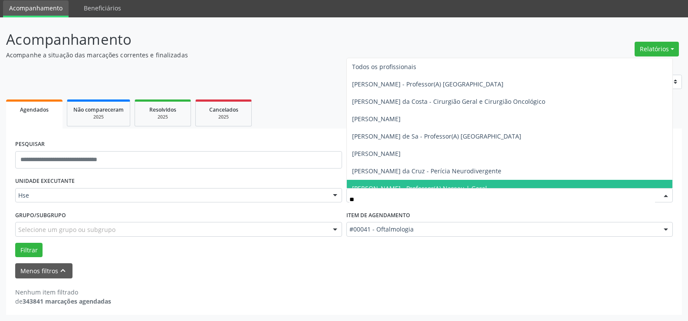
type input "***"
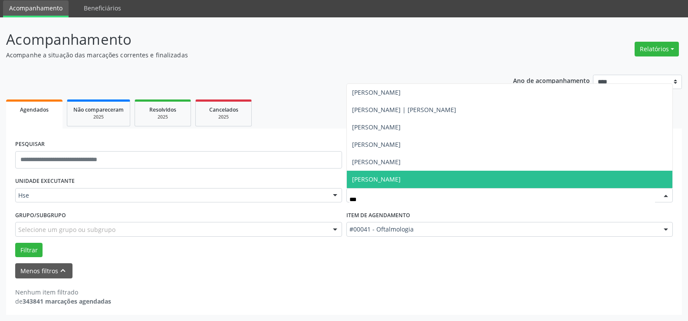
click at [443, 192] on input "***" at bounding box center [502, 199] width 306 height 17
click at [407, 173] on span "[PERSON_NAME]" at bounding box center [510, 179] width 326 height 17
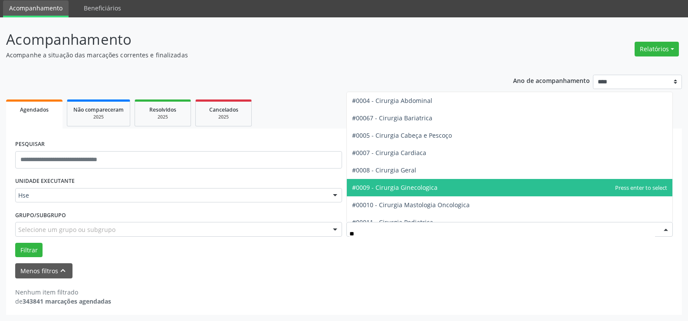
type input "***"
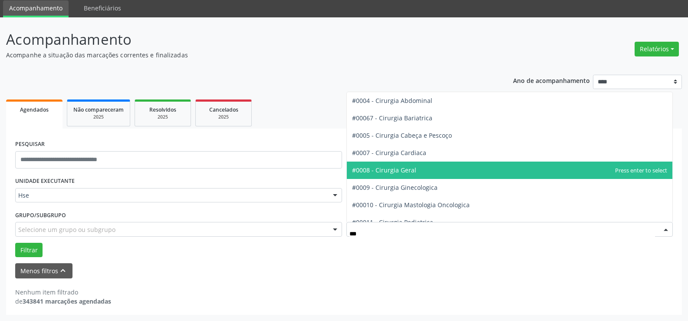
click at [406, 169] on span "#0008 - Cirurgia Geral" at bounding box center [384, 170] width 64 height 8
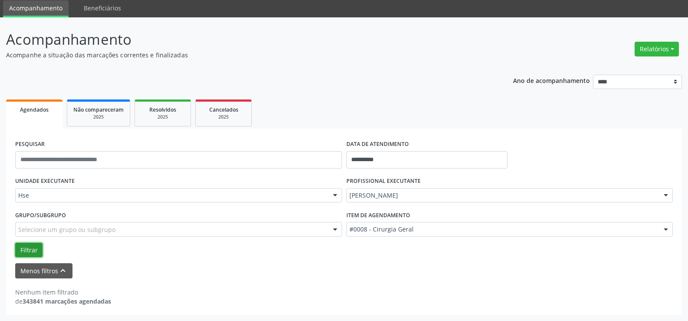
click at [39, 248] on button "Filtrar" at bounding box center [28, 250] width 27 height 15
